Goal: Find specific page/section: Find specific page/section

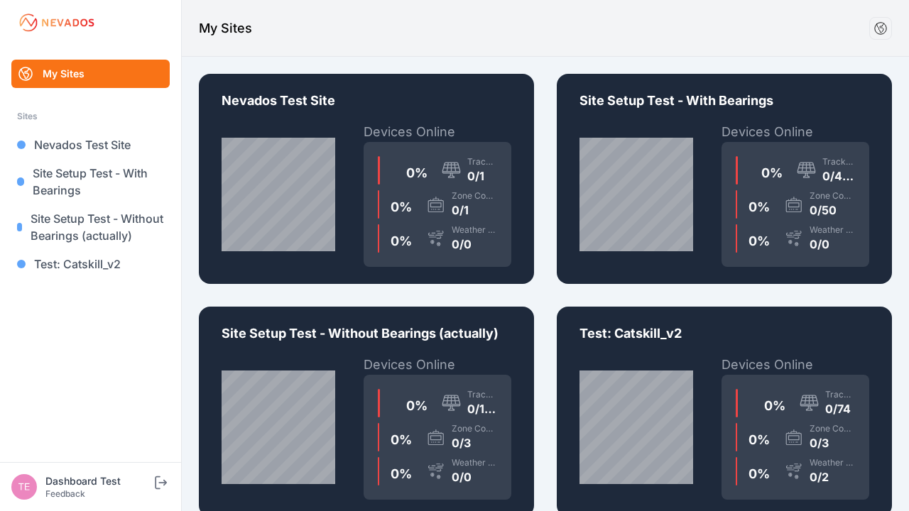
click at [366, 179] on div "0 % Trackers 0/1 0 % Zone Controllers 0/1 0 % Weather Sensors 0/0" at bounding box center [438, 204] width 148 height 125
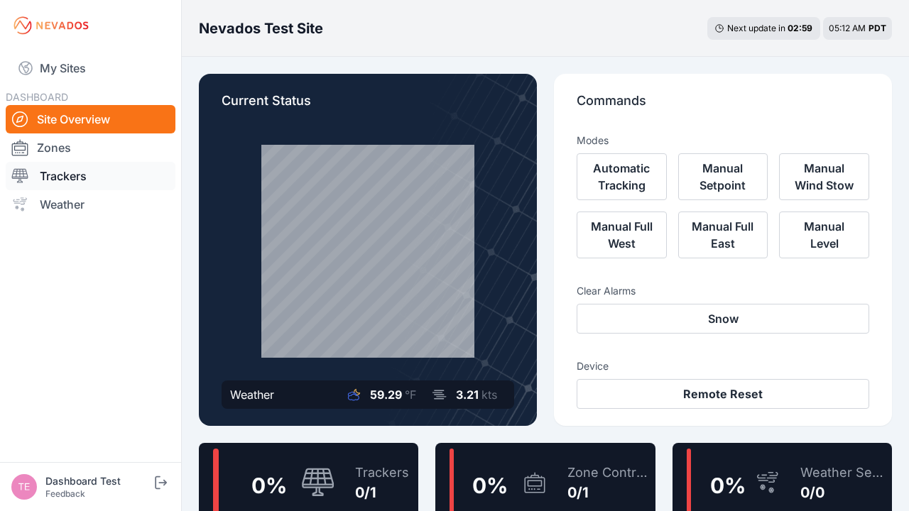
click at [90, 176] on link "Trackers" at bounding box center [91, 176] width 170 height 28
